Goal: Task Accomplishment & Management: Complete application form

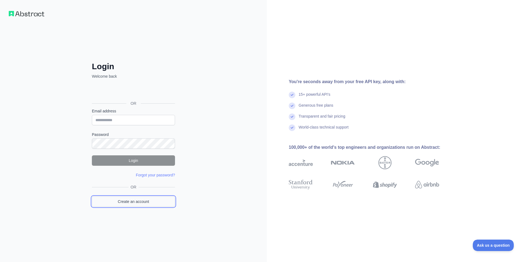
click at [138, 198] on link "Create an account" at bounding box center [133, 201] width 83 height 10
